Goal: Navigation & Orientation: Understand site structure

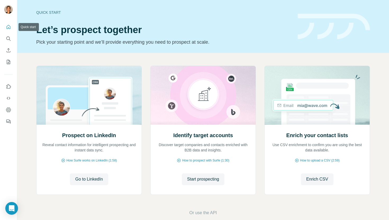
click at [8, 28] on icon "Quick start" at bounding box center [8, 26] width 5 height 5
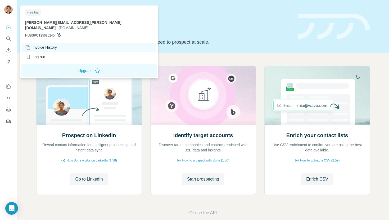
click at [42, 45] on div "Invoice History" at bounding box center [41, 47] width 32 height 5
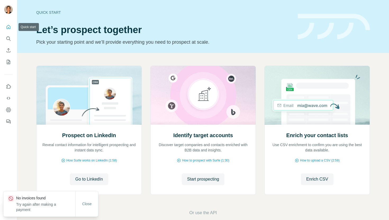
click at [8, 27] on icon "Quick start" at bounding box center [9, 27] width 4 height 4
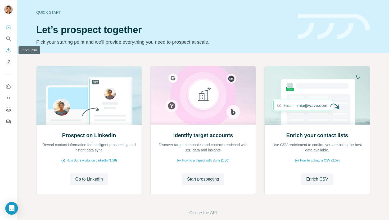
click at [10, 49] on icon "Enrich CSV" at bounding box center [8, 50] width 5 height 5
click at [316, 161] on span "How to upload a CSV (2:59)" at bounding box center [319, 160] width 39 height 5
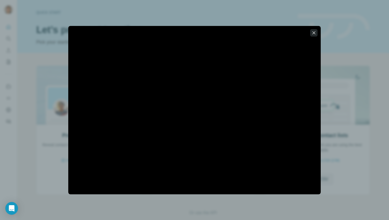
click at [313, 32] on icon "button" at bounding box center [313, 32] width 3 height 3
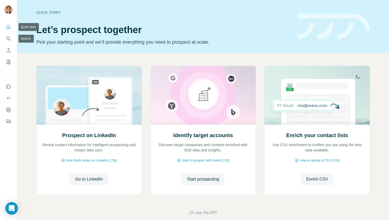
click at [4, 22] on div at bounding box center [8, 72] width 17 height 107
click at [9, 62] on icon "My lists" at bounding box center [8, 61] width 5 height 5
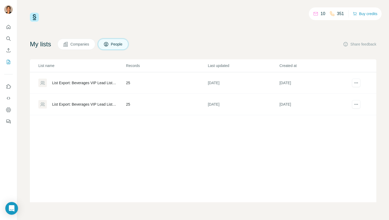
click at [76, 43] on span "Companies" at bounding box center [79, 44] width 19 height 5
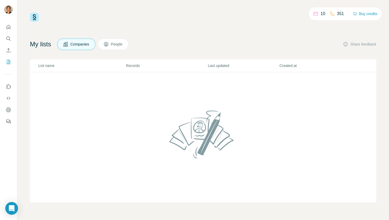
click at [121, 47] on span "People" at bounding box center [117, 44] width 12 height 5
